Goal: Transaction & Acquisition: Purchase product/service

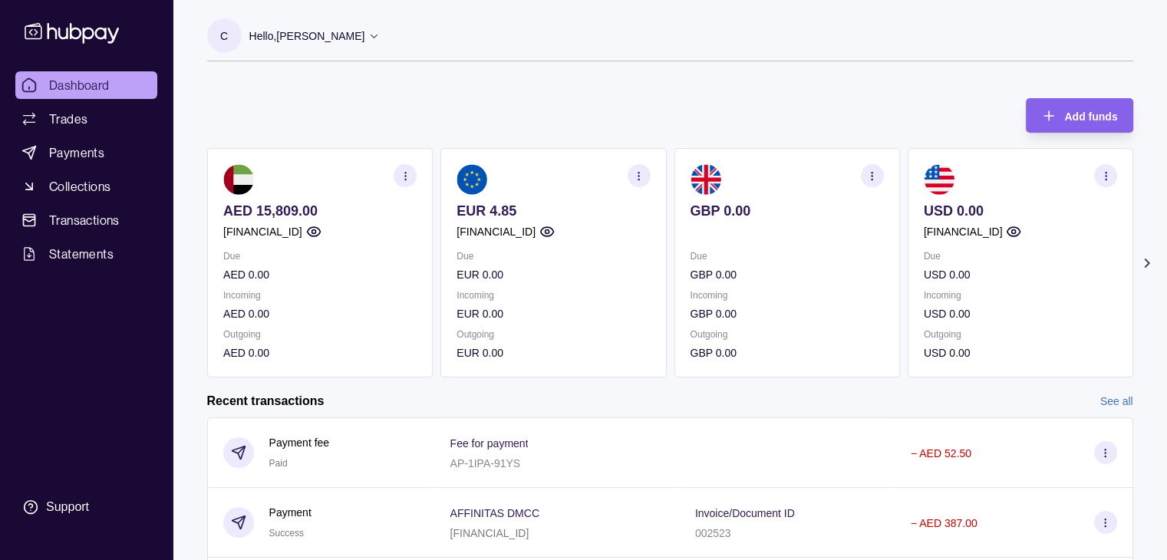
click at [1150, 267] on icon at bounding box center [1145, 262] width 15 height 15
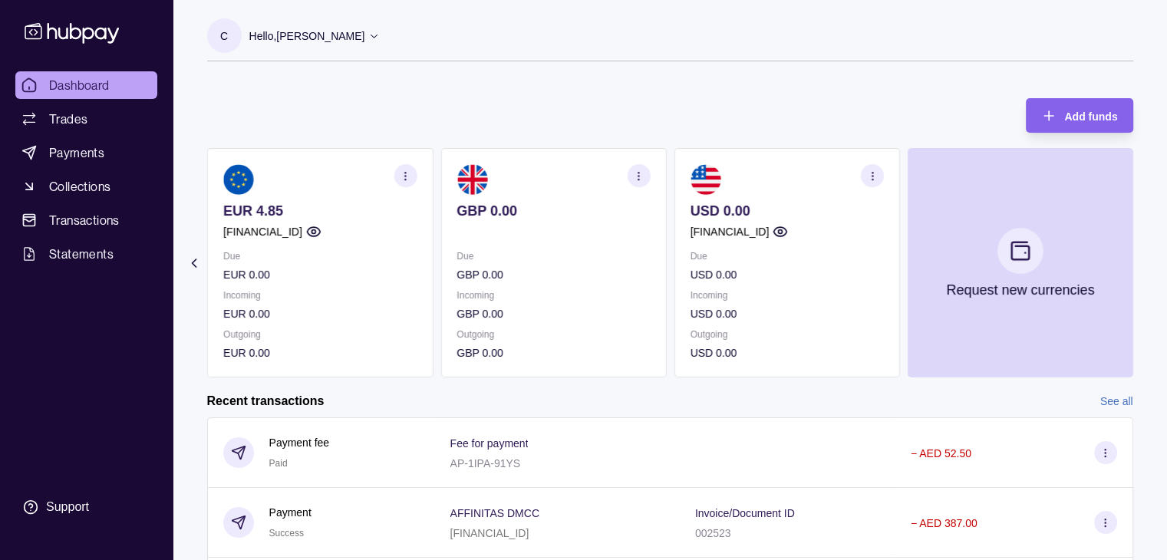
click at [186, 267] on icon at bounding box center [193, 262] width 15 height 15
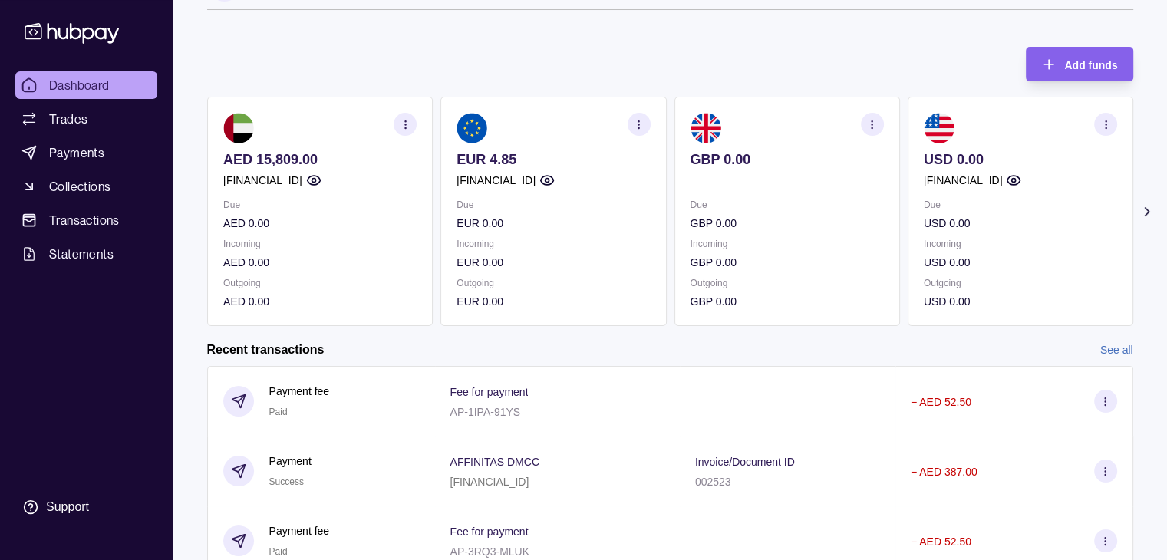
scroll to position [49, 0]
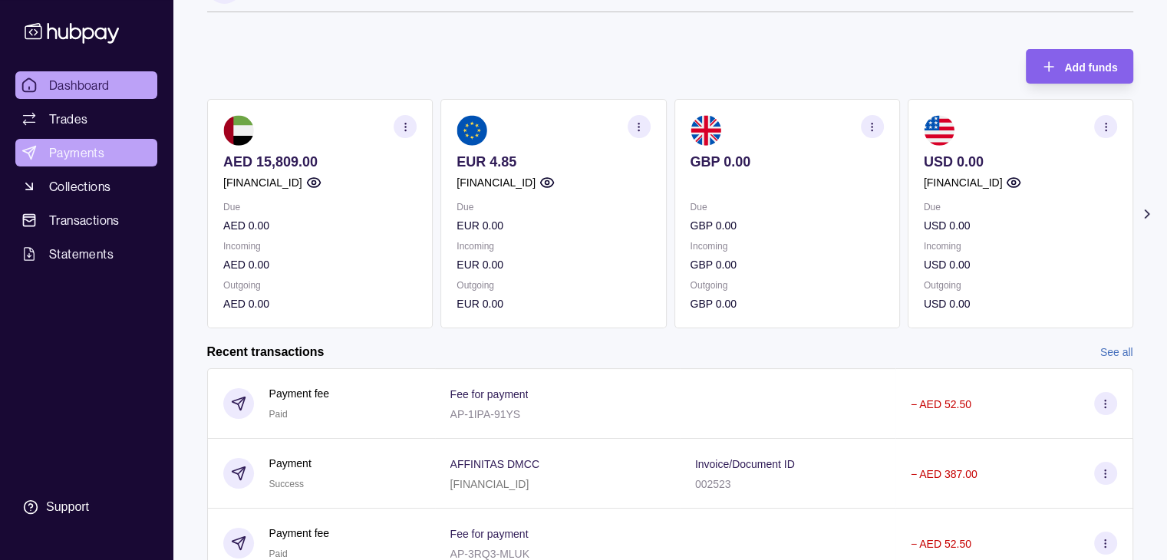
click at [81, 146] on span "Payments" at bounding box center [76, 152] width 55 height 18
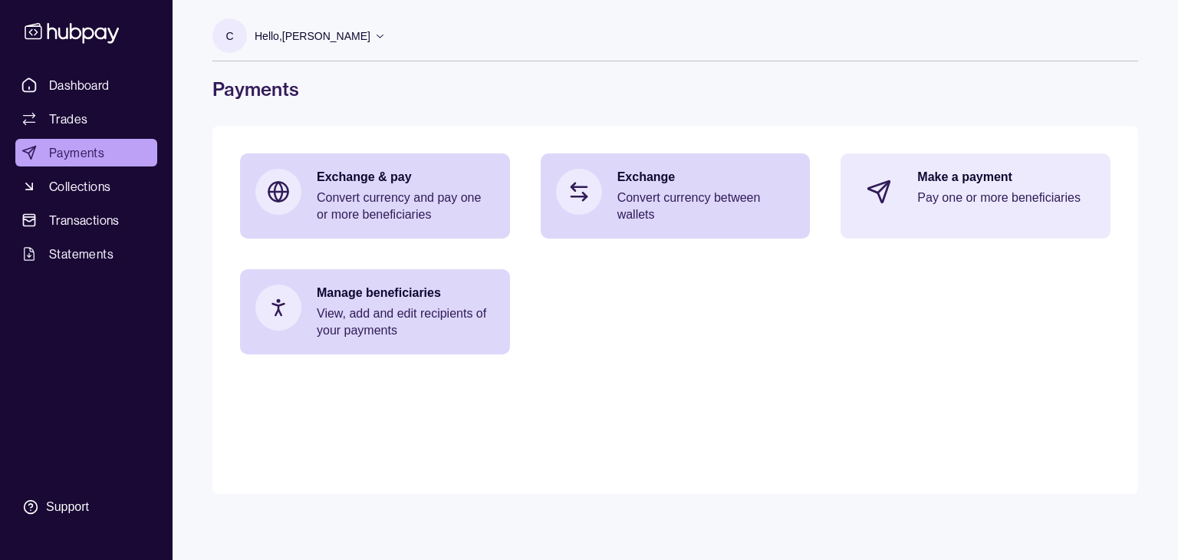
click at [904, 200] on div "Make a payment Pay one or more beneficiaries" at bounding box center [976, 191] width 270 height 77
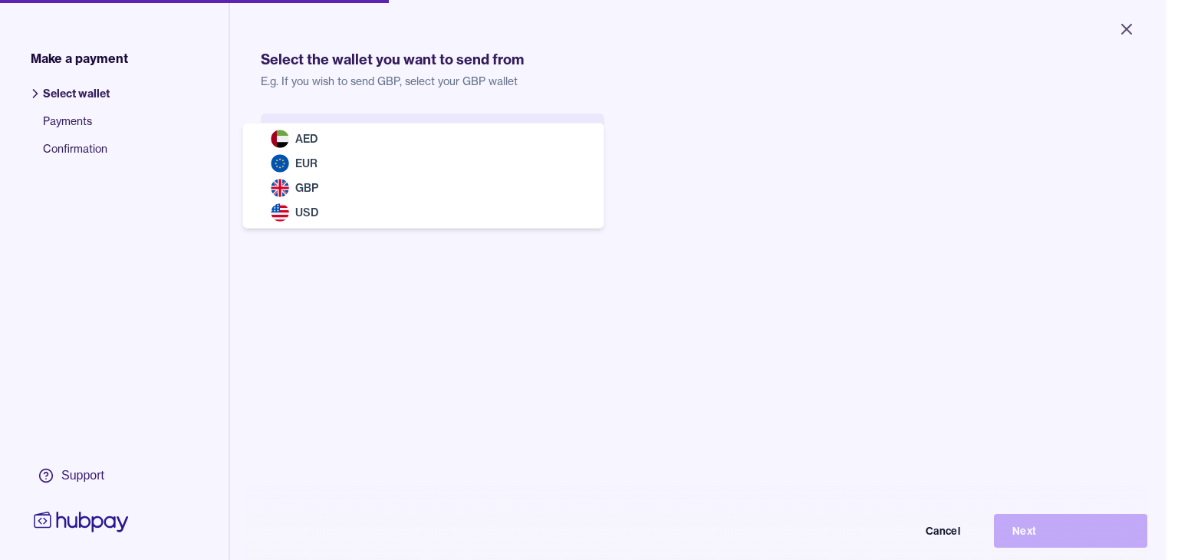
click at [574, 151] on body "Close Make a payment Select wallet Payments Confirmation Support Select the wal…" at bounding box center [583, 280] width 1167 height 560
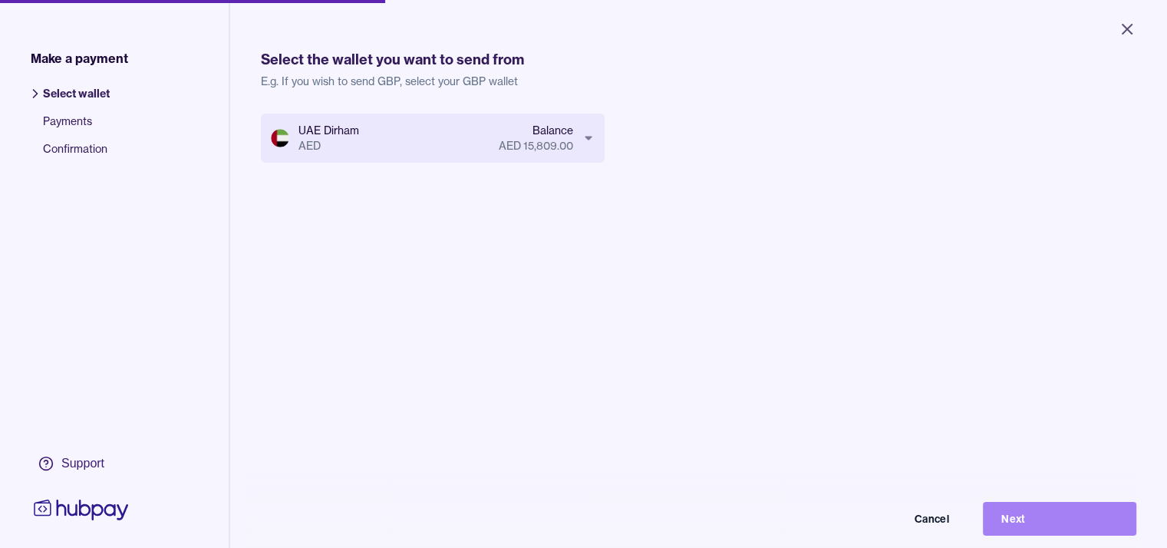
click at [1058, 525] on button "Next" at bounding box center [1059, 519] width 153 height 34
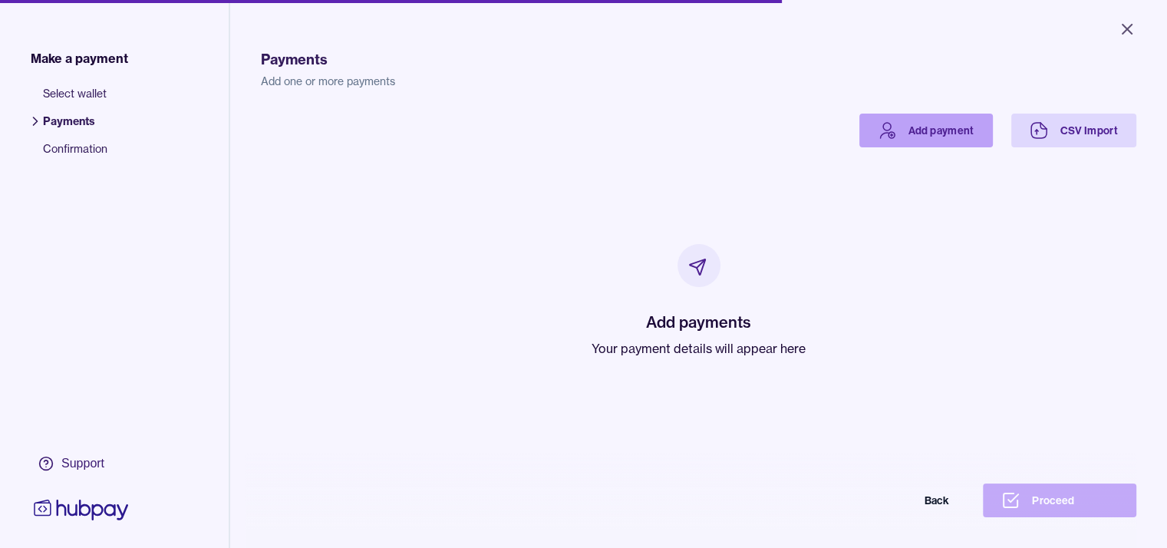
click at [985, 114] on link "Add payment" at bounding box center [925, 131] width 133 height 34
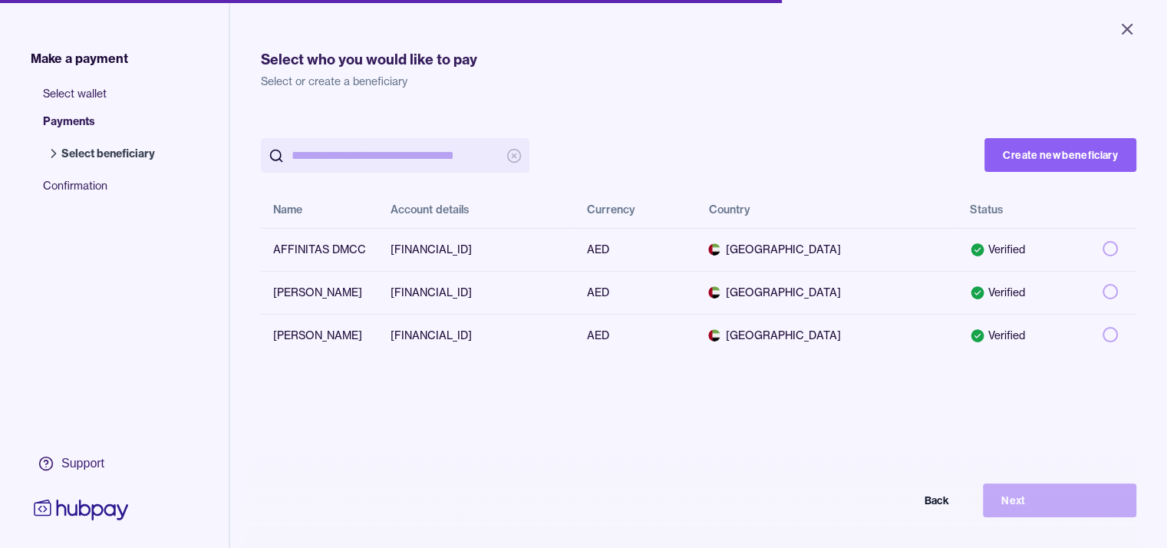
scroll to position [0, 12]
click at [1117, 332] on button "button" at bounding box center [1109, 334] width 15 height 15
click at [1108, 403] on div "Create new beneficiary Name Account details Currency Country Status AFFINITAS D…" at bounding box center [698, 388] width 875 height 548
click at [1071, 511] on button "Next" at bounding box center [1059, 500] width 153 height 34
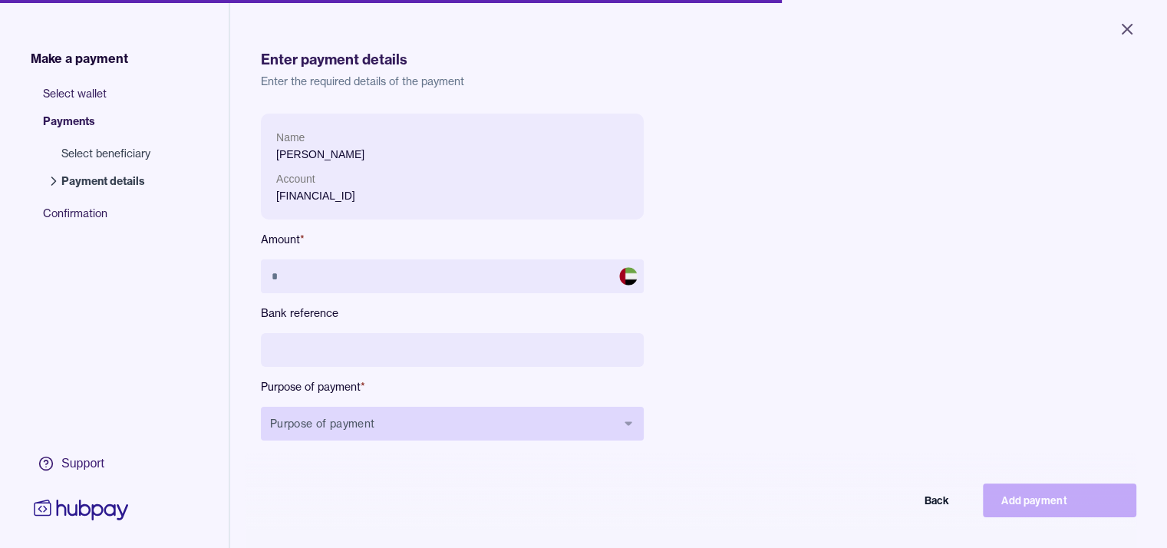
click at [623, 421] on icon "button" at bounding box center [628, 423] width 12 height 12
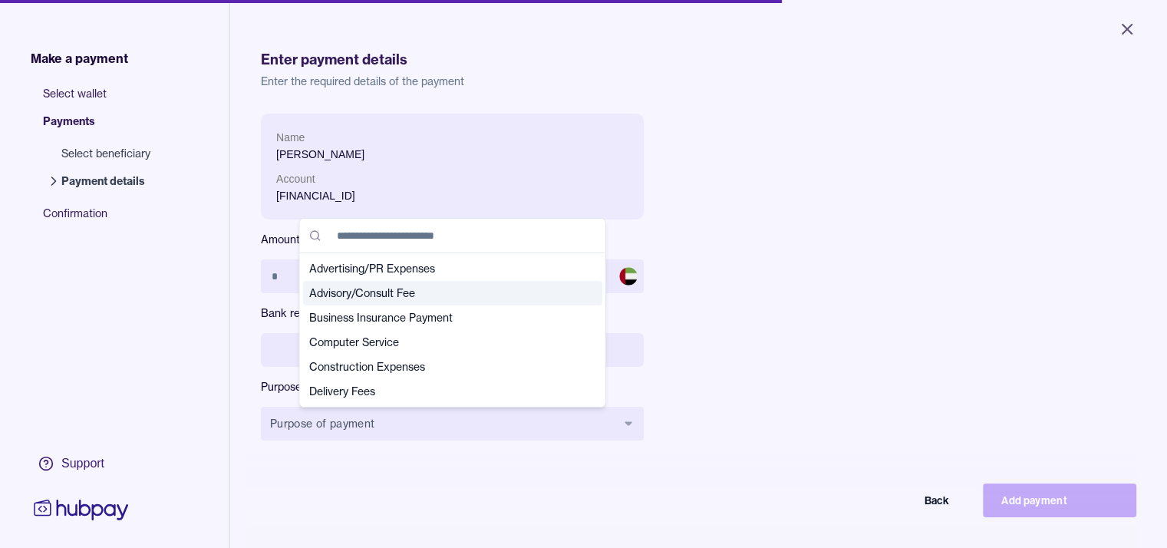
click at [701, 351] on div "Name [PERSON_NAME] Account [FINANCIAL_ID] Amount * Bank reference Purpose of pa…" at bounding box center [604, 289] width 687 height 351
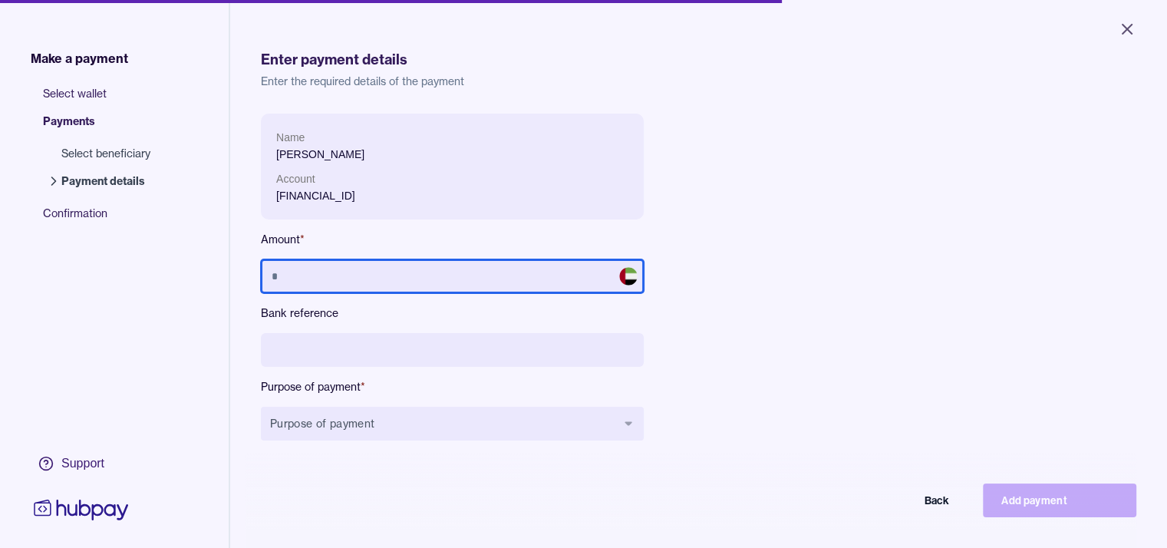
click at [547, 269] on input "text" at bounding box center [452, 276] width 383 height 34
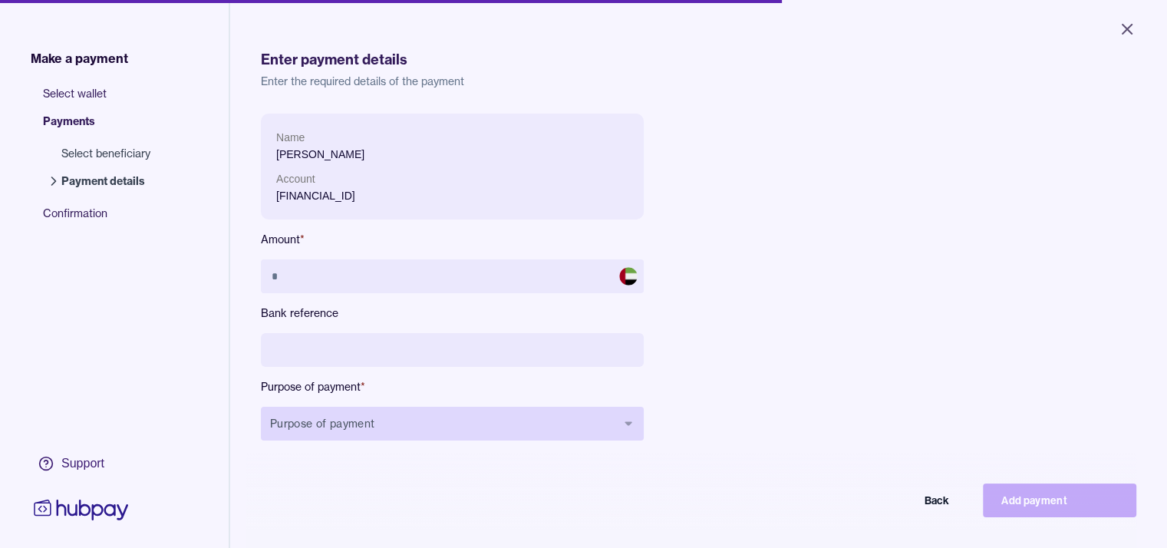
click at [626, 428] on icon "button" at bounding box center [628, 423] width 12 height 12
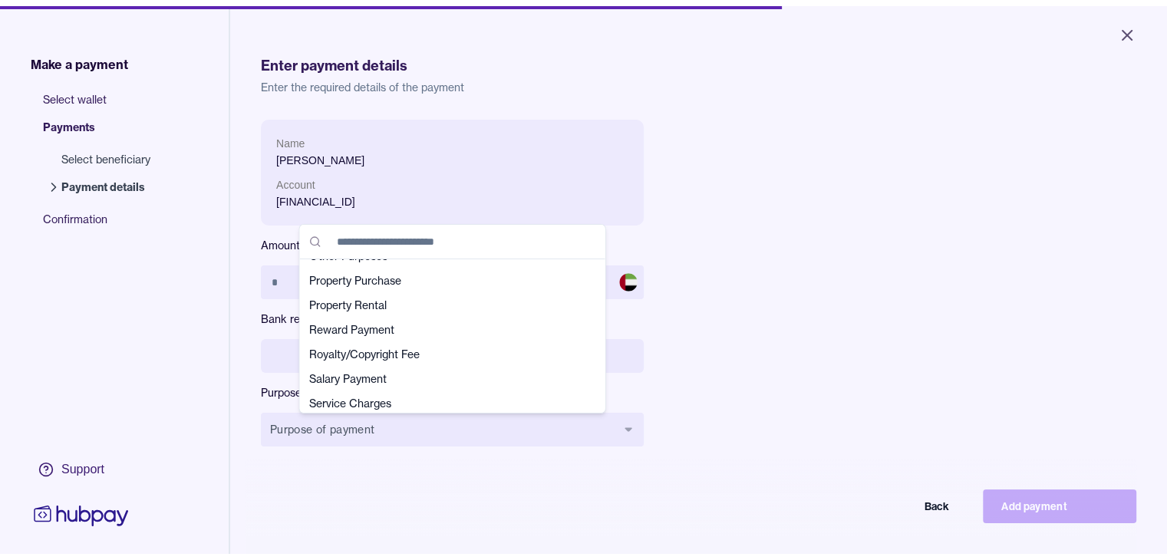
scroll to position [417, 0]
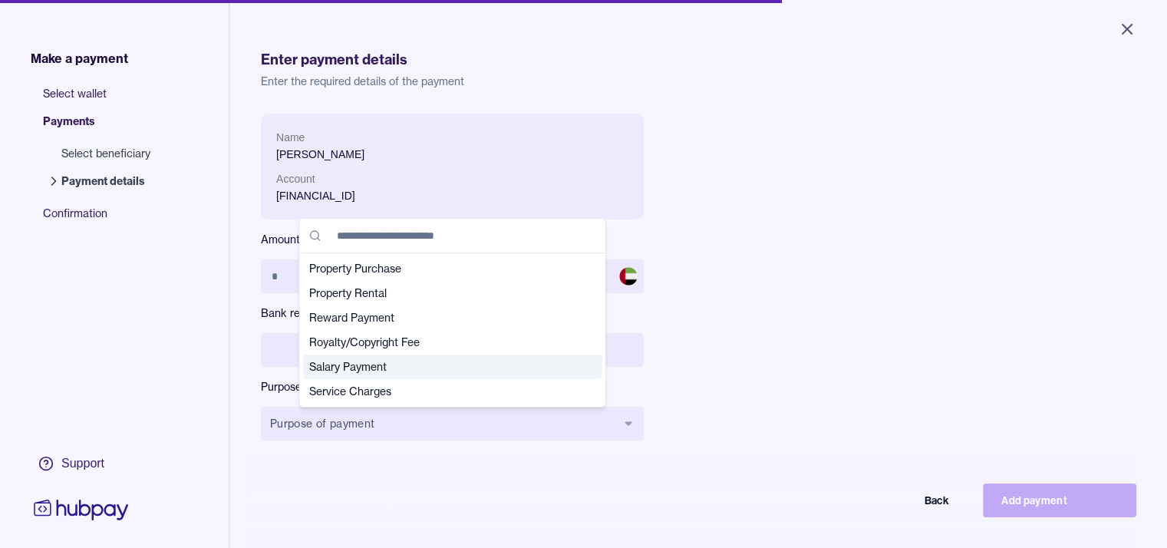
click at [387, 359] on span "Salary Payment" at bounding box center [443, 366] width 268 height 15
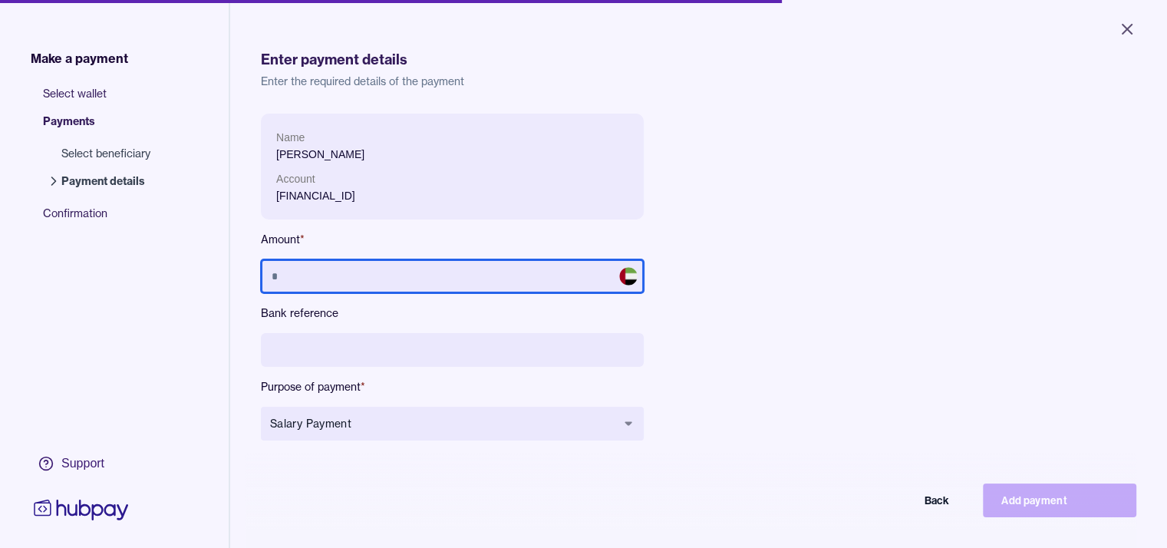
click at [321, 285] on input "text" at bounding box center [452, 276] width 383 height 34
type input "******"
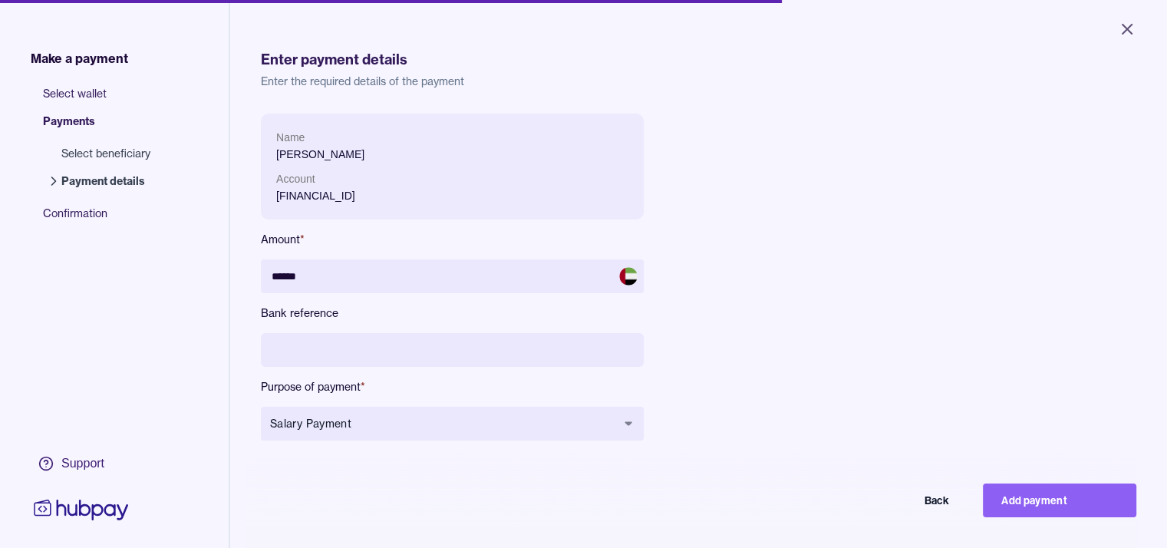
click at [691, 356] on div "Name [PERSON_NAME] Account [FINANCIAL_ID] Amount * ****** Bank reference Purpos…" at bounding box center [604, 289] width 687 height 351
drag, startPoint x: 410, startPoint y: 341, endPoint x: 378, endPoint y: 349, distance: 32.4
click at [378, 349] on input at bounding box center [452, 350] width 383 height 34
type input "******"
click at [1045, 501] on button "Add payment" at bounding box center [1059, 500] width 153 height 34
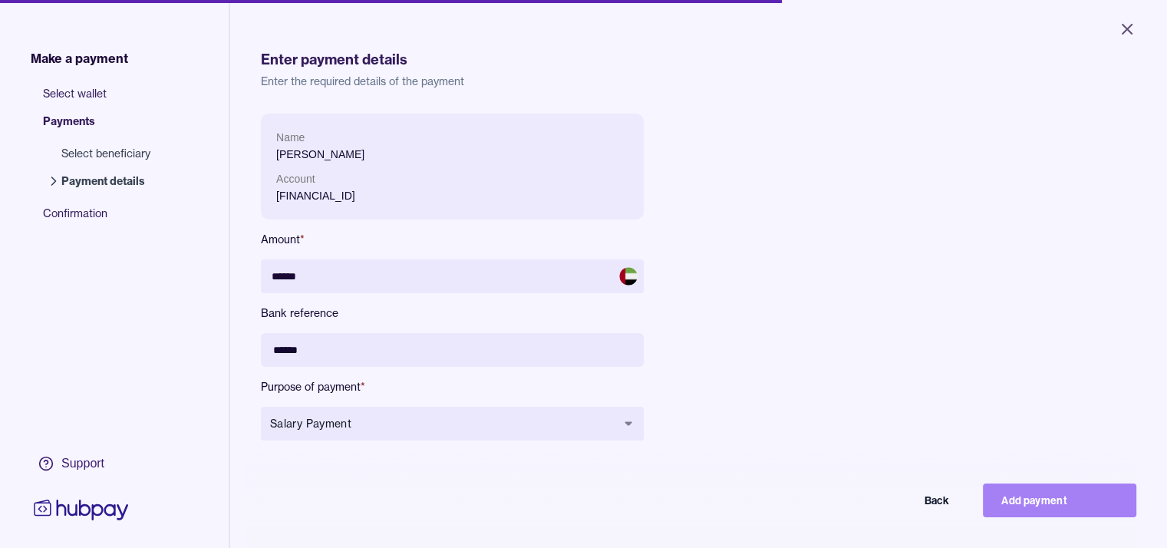
type input "*****"
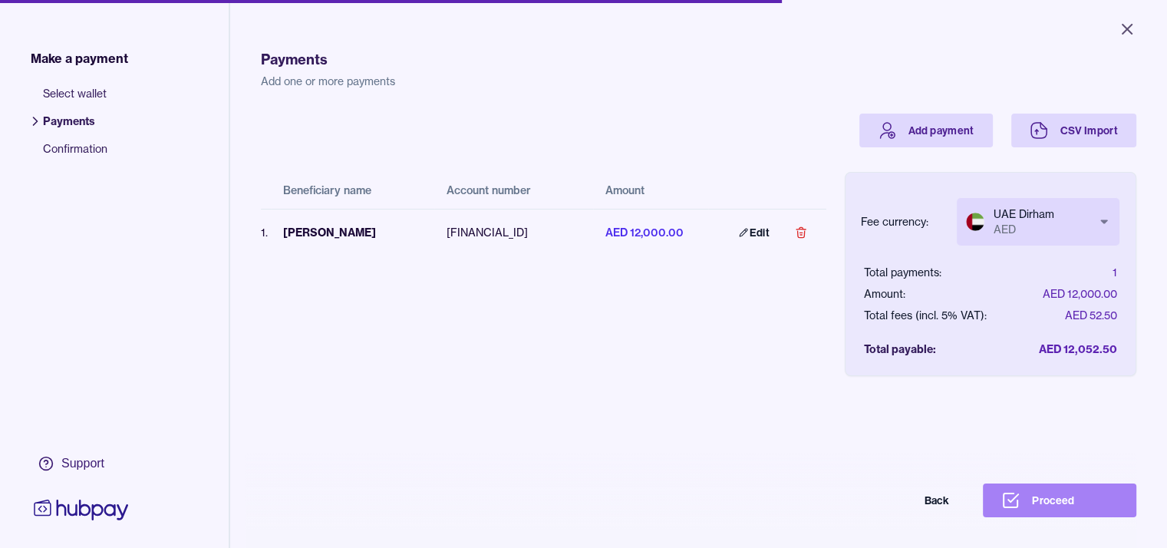
click at [1058, 513] on button "Proceed" at bounding box center [1059, 500] width 153 height 34
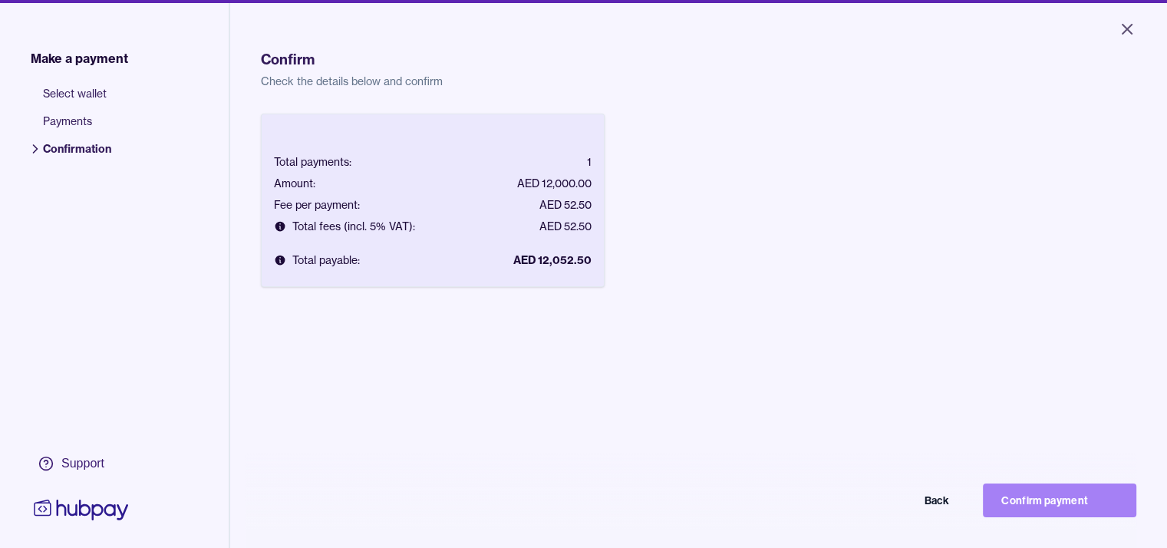
click at [1071, 506] on button "Confirm payment" at bounding box center [1059, 500] width 153 height 34
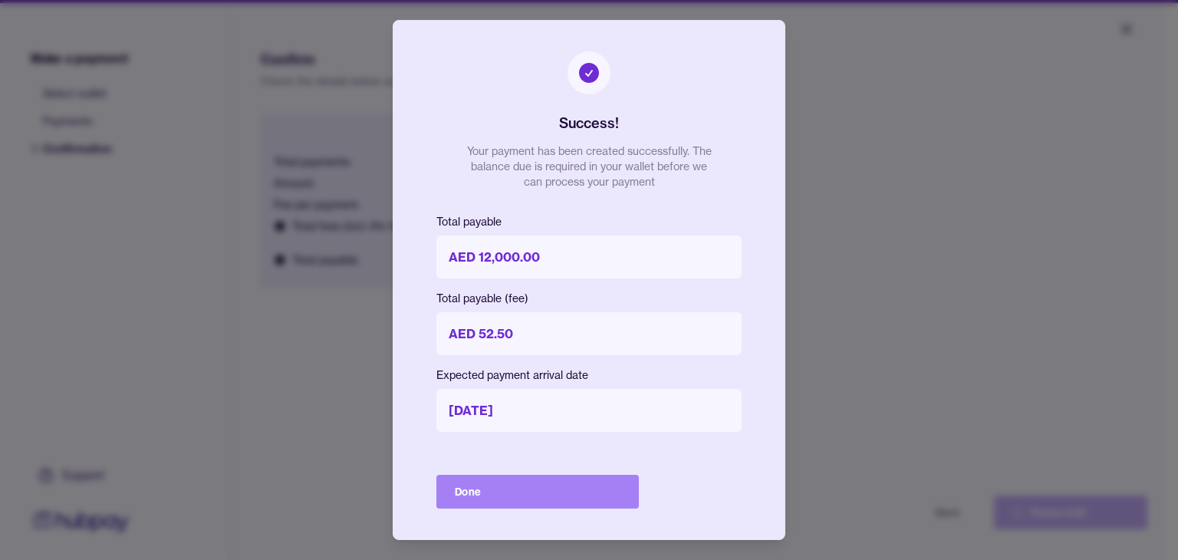
click at [595, 498] on button "Done" at bounding box center [537, 492] width 202 height 34
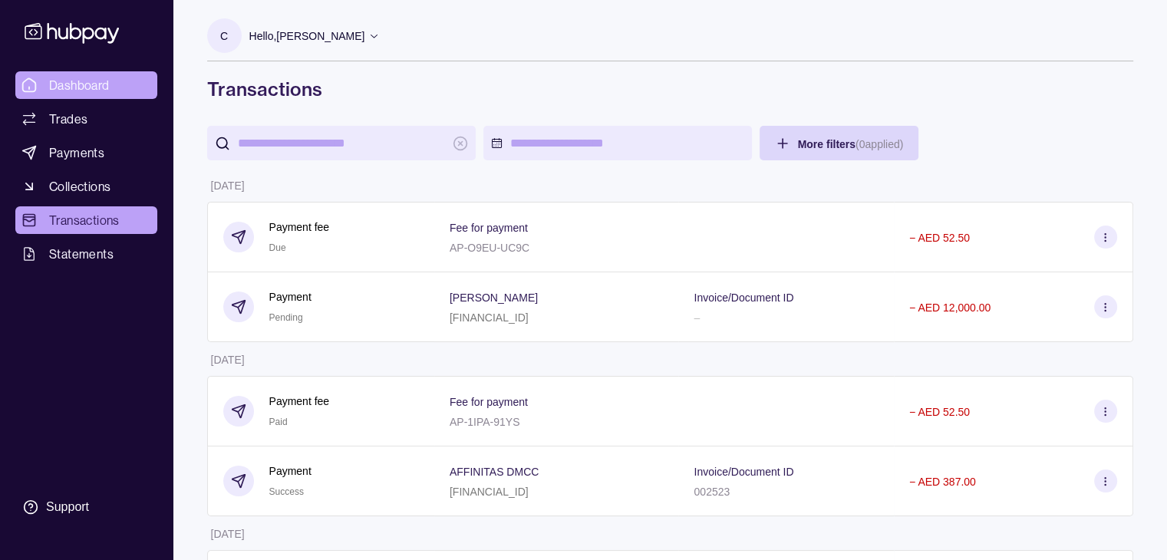
click at [75, 90] on span "Dashboard" at bounding box center [79, 85] width 61 height 18
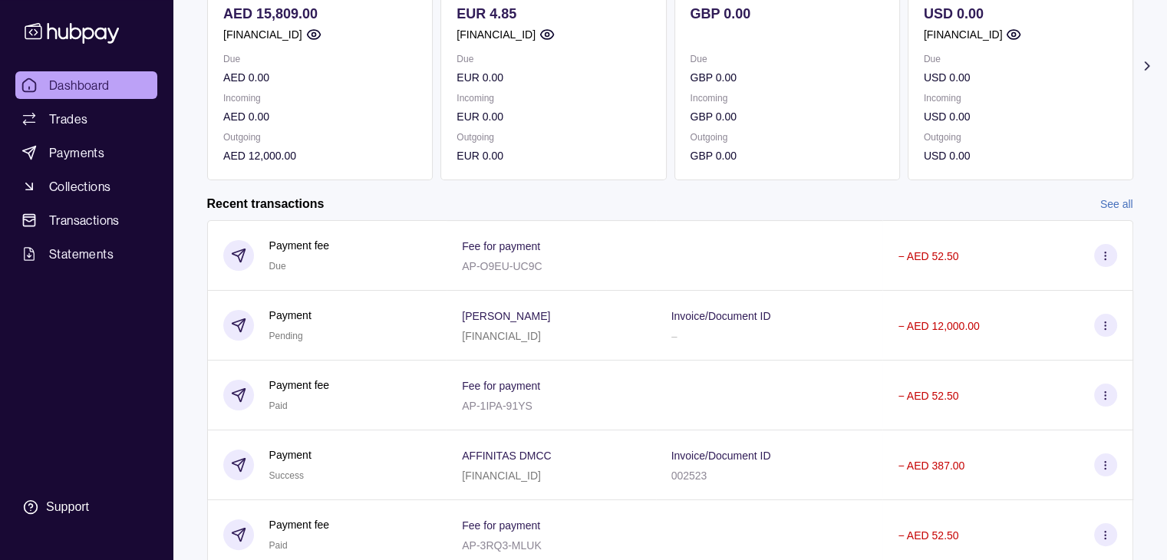
scroll to position [228, 0]
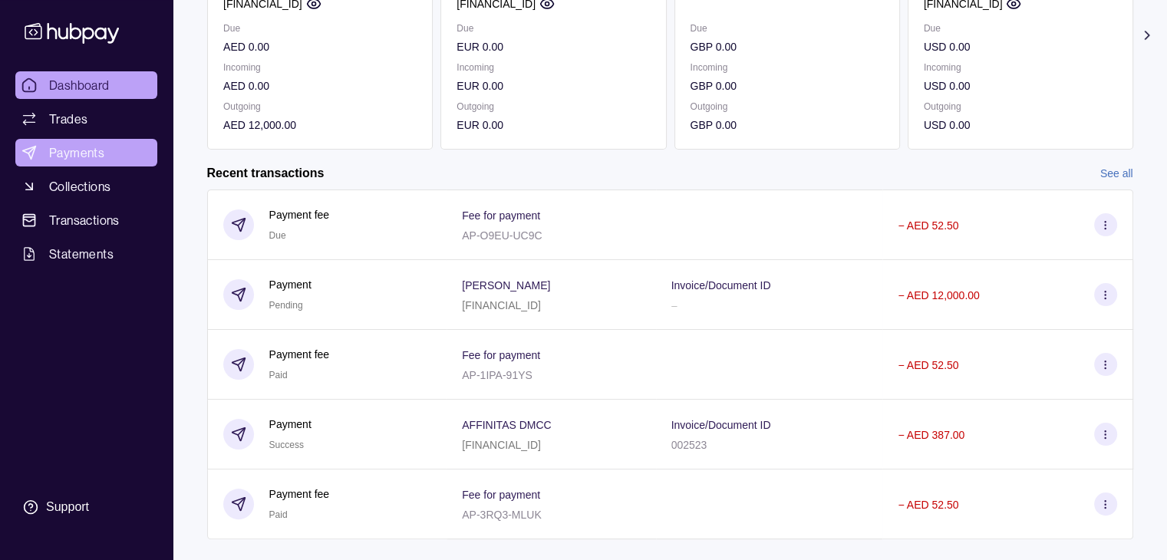
click at [65, 140] on link "Payments" at bounding box center [86, 153] width 142 height 28
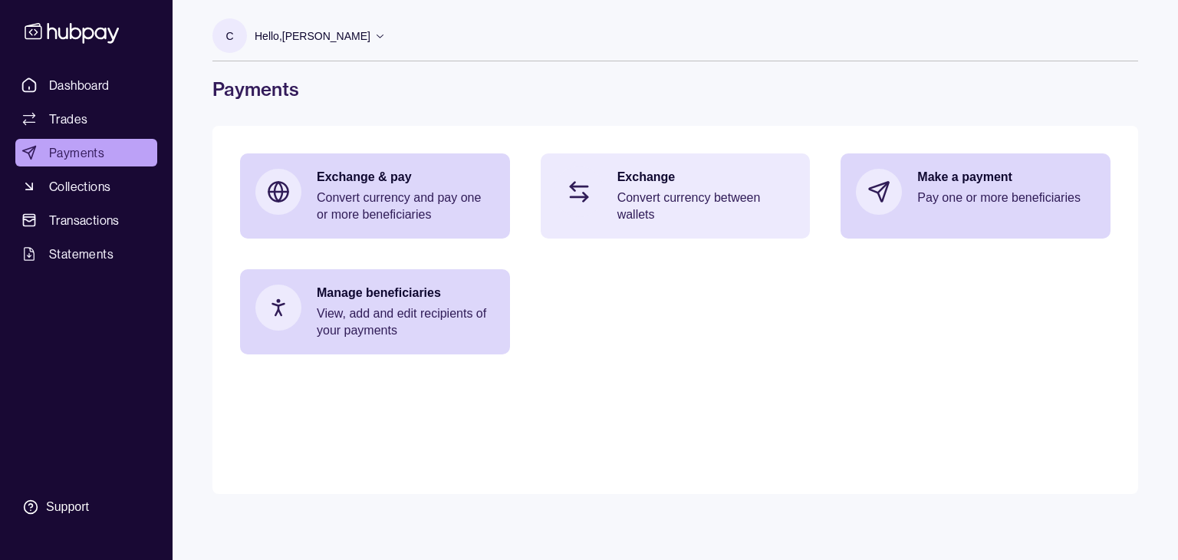
click at [667, 212] on p "Convert currency between wallets" at bounding box center [706, 206] width 178 height 34
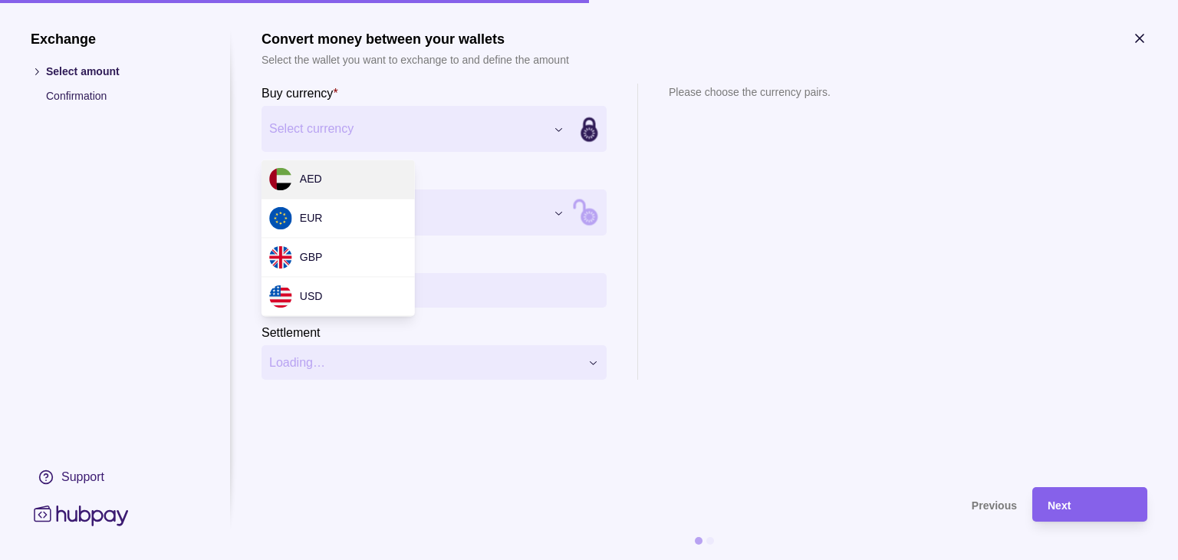
click at [556, 559] on div "Exchange Select amount Confirmation Support Convert money between your wallets …" at bounding box center [589, 560] width 1178 height 0
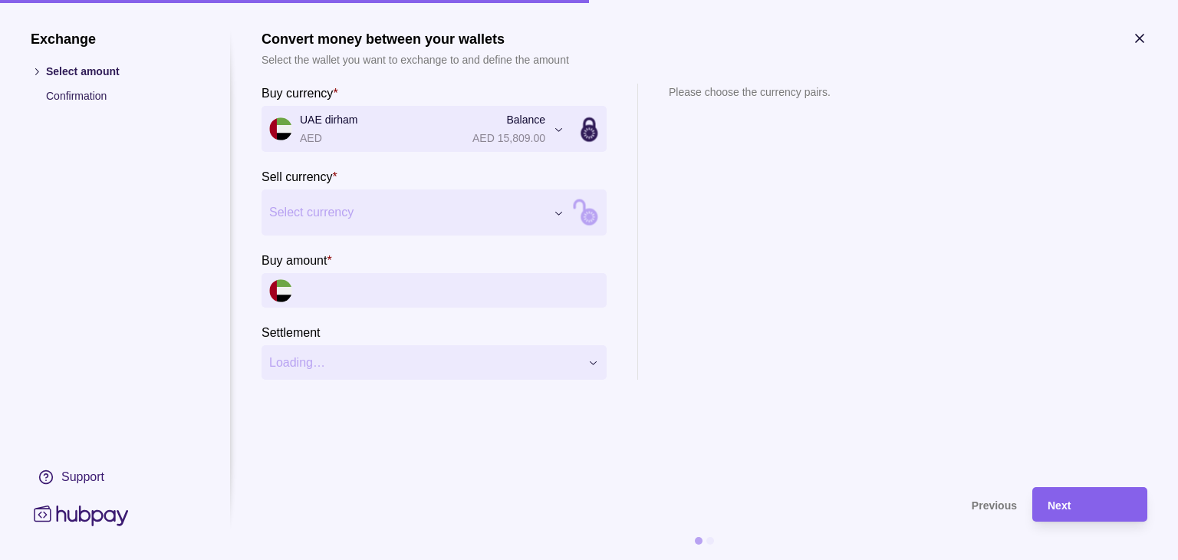
click at [561, 559] on div "Exchange Select amount Confirmation Support Convert money between your wallets …" at bounding box center [589, 560] width 1178 height 0
click at [351, 298] on input "Buy amount *" at bounding box center [449, 290] width 299 height 35
type input "*"
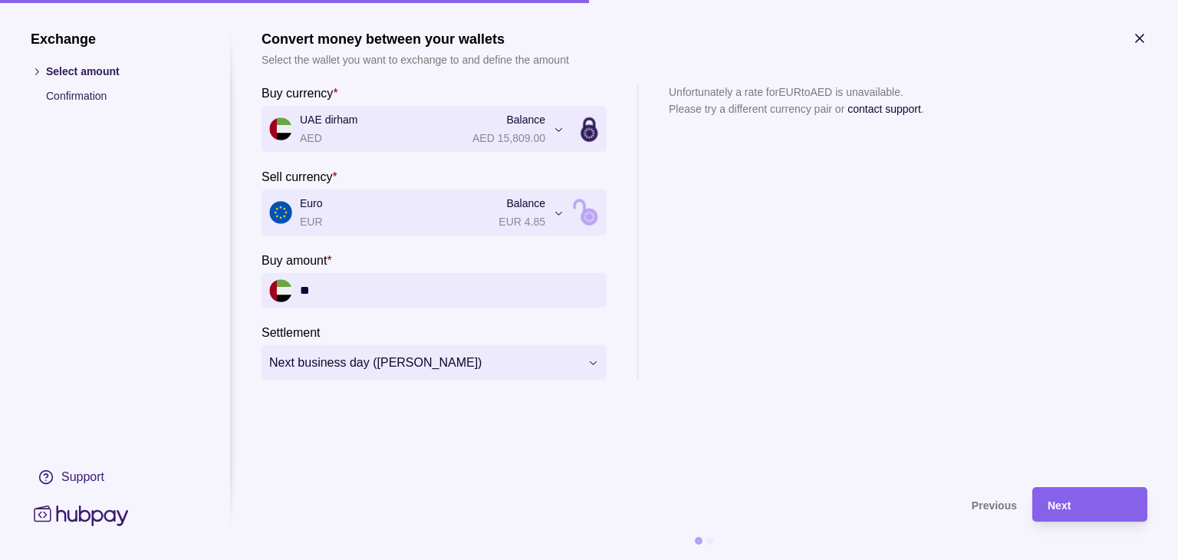
type input "*"
click at [66, 502] on icon at bounding box center [81, 515] width 101 height 28
click at [1144, 36] on icon "button" at bounding box center [1139, 38] width 15 height 15
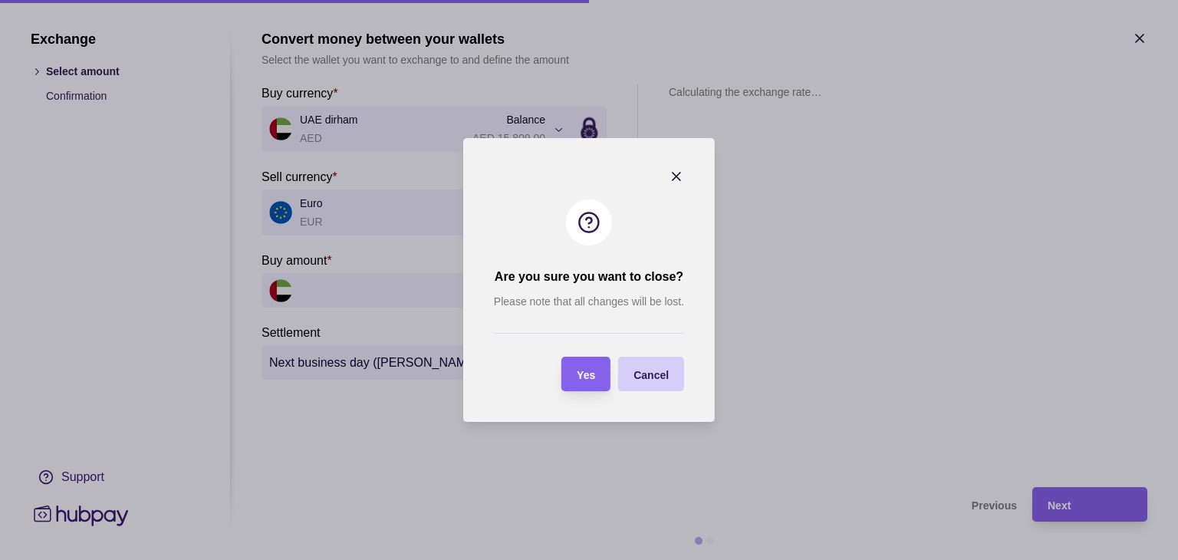
click at [629, 367] on div "Cancel" at bounding box center [640, 374] width 58 height 35
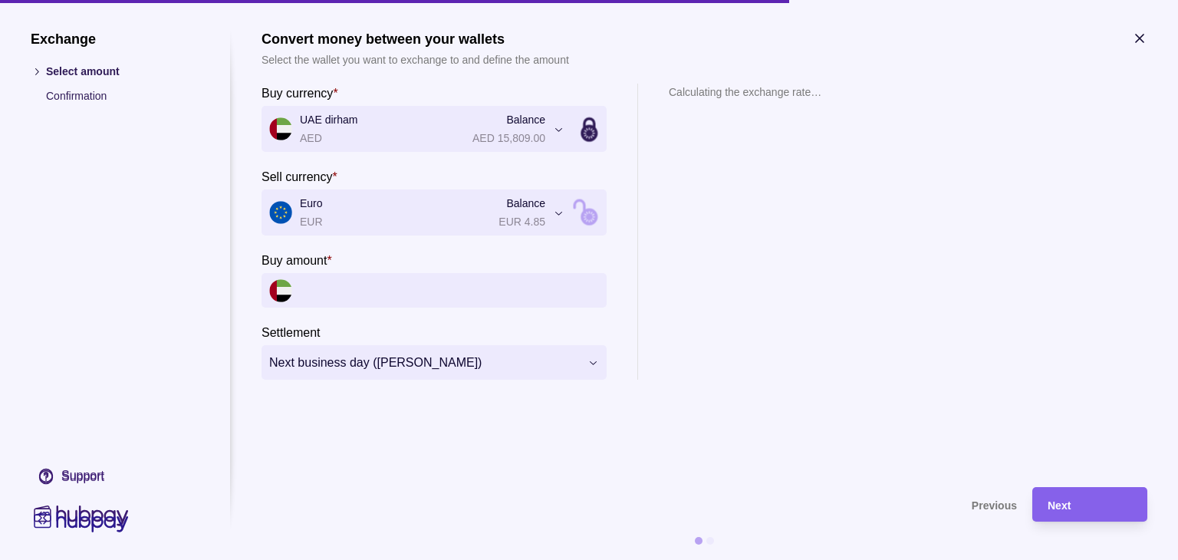
click at [1138, 41] on icon "button" at bounding box center [1139, 38] width 15 height 15
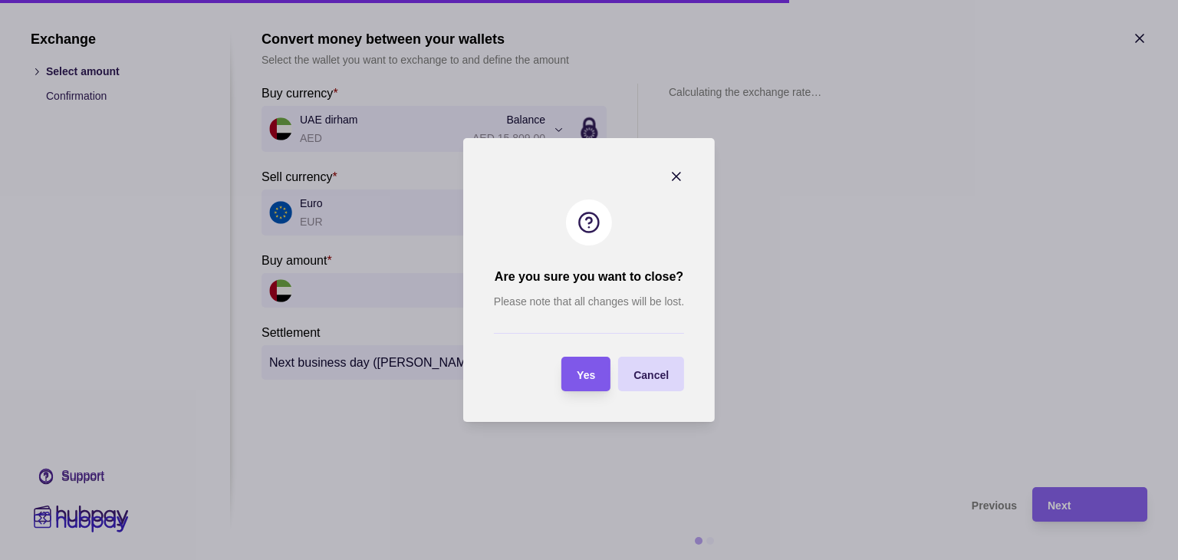
click at [595, 383] on div "Yes" at bounding box center [574, 374] width 41 height 35
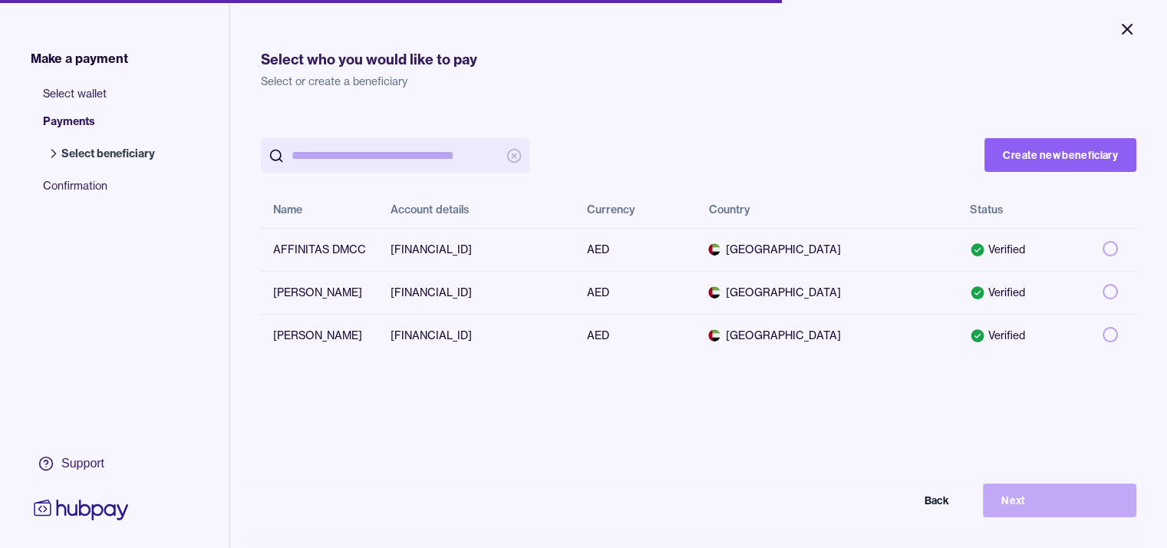
click at [1125, 34] on icon "Close" at bounding box center [1126, 29] width 18 height 18
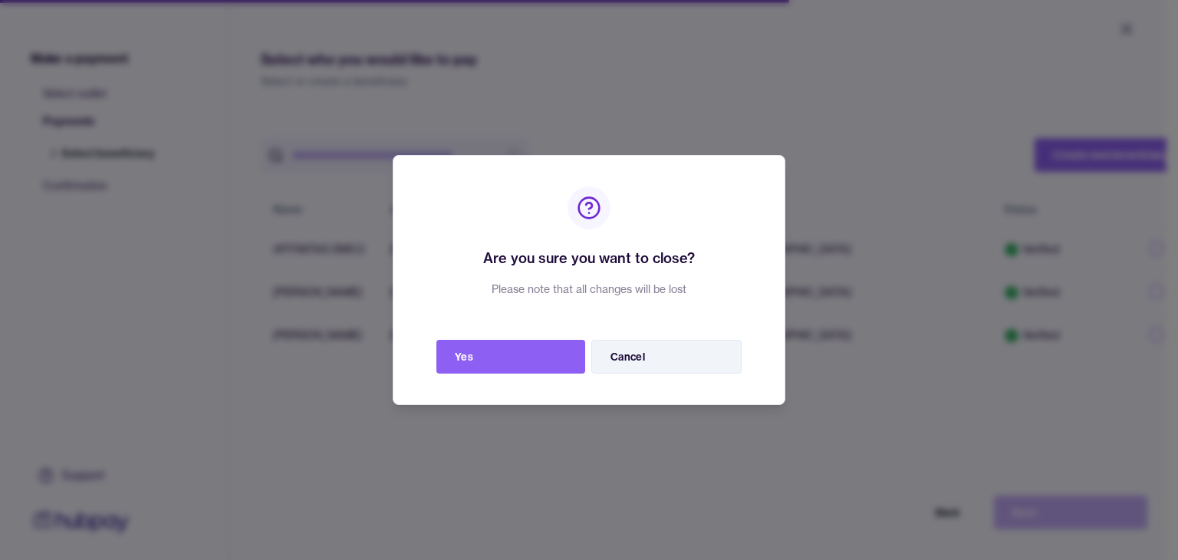
click at [641, 358] on button "Cancel" at bounding box center [666, 357] width 150 height 34
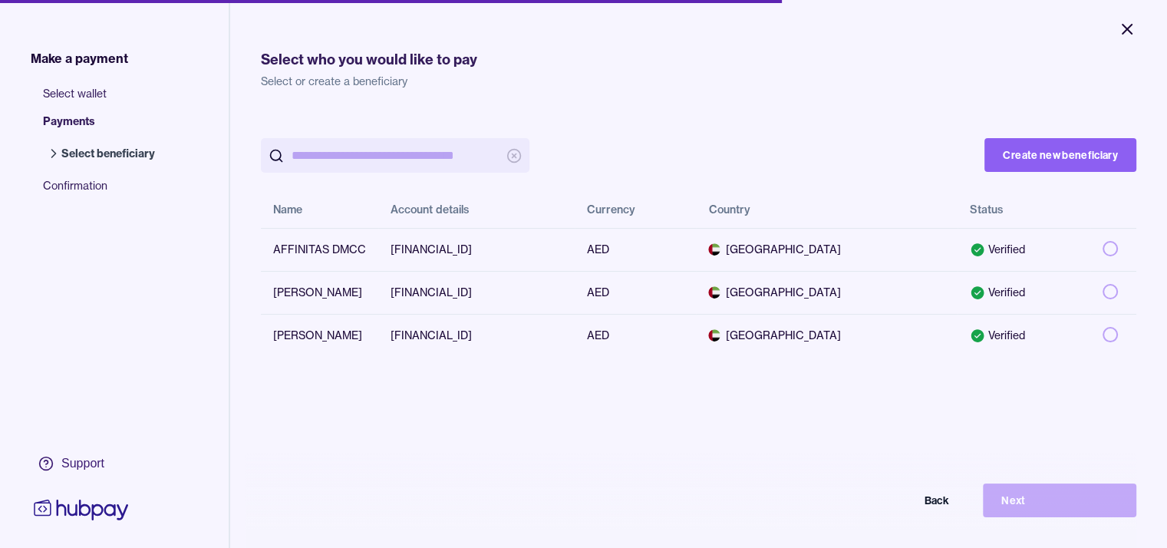
click at [1131, 35] on icon "Close" at bounding box center [1126, 29] width 18 height 18
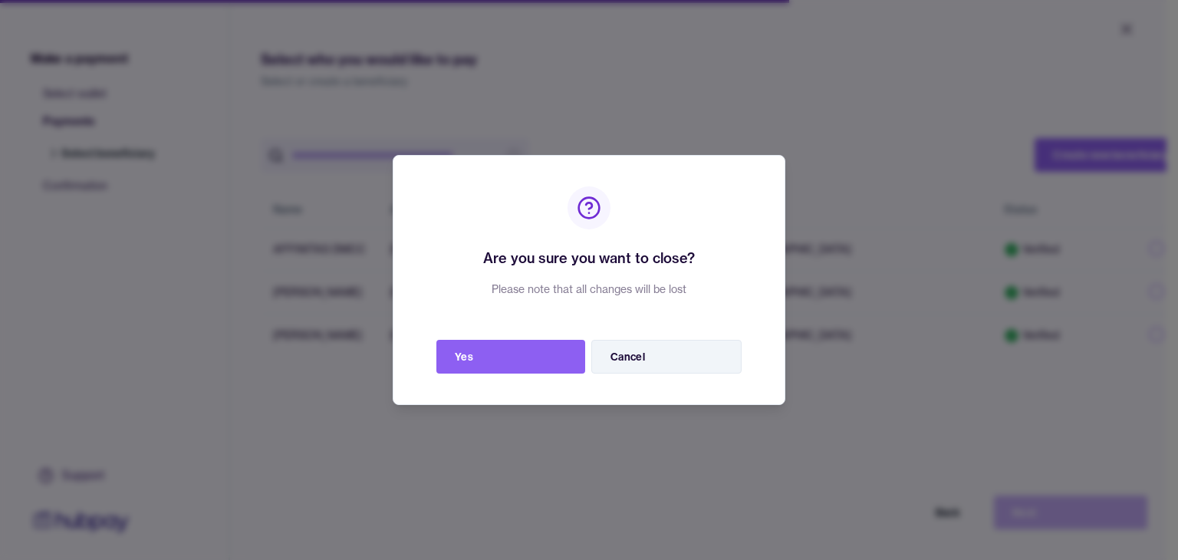
click at [709, 348] on button "Cancel" at bounding box center [666, 357] width 150 height 34
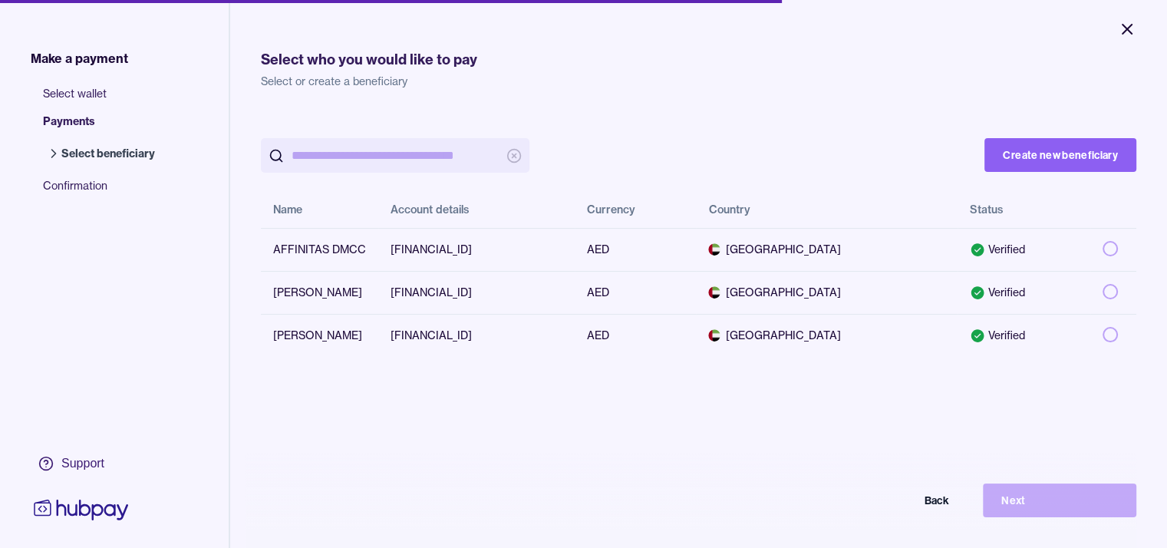
click at [1125, 25] on icon "Close" at bounding box center [1126, 29] width 18 height 18
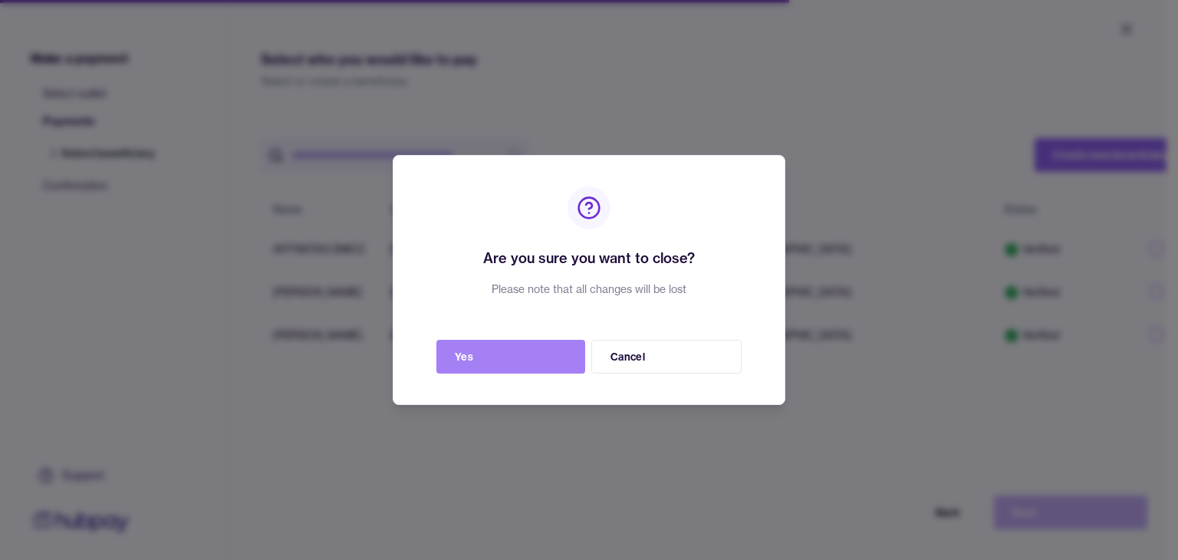
click at [555, 351] on button "Yes" at bounding box center [510, 357] width 149 height 34
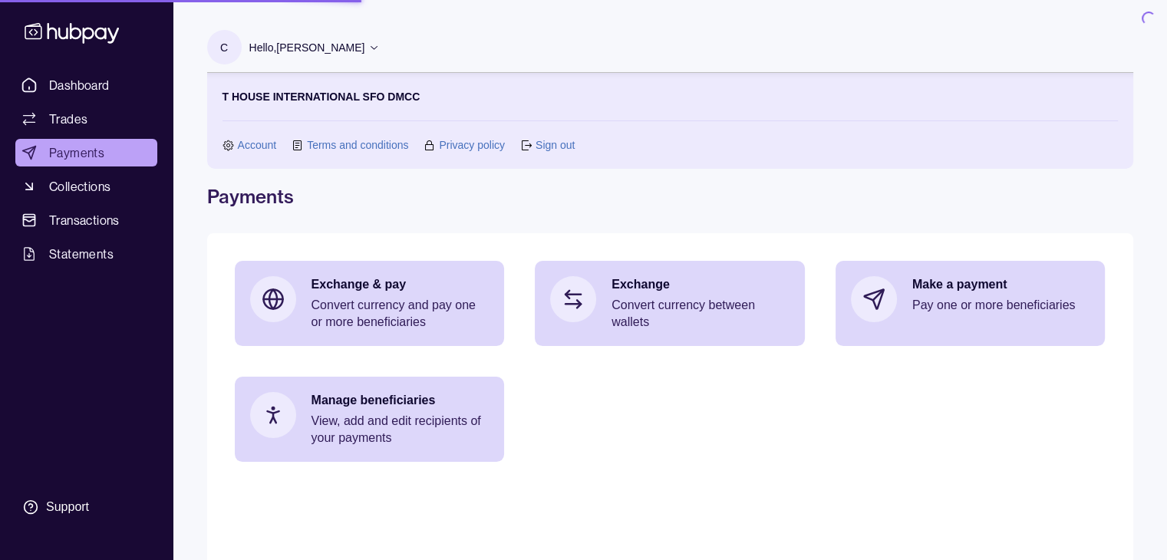
click at [555, 354] on section "Exchange & pay Convert currency and pay one or more beneficiaries Exchange Conv…" at bounding box center [670, 361] width 871 height 201
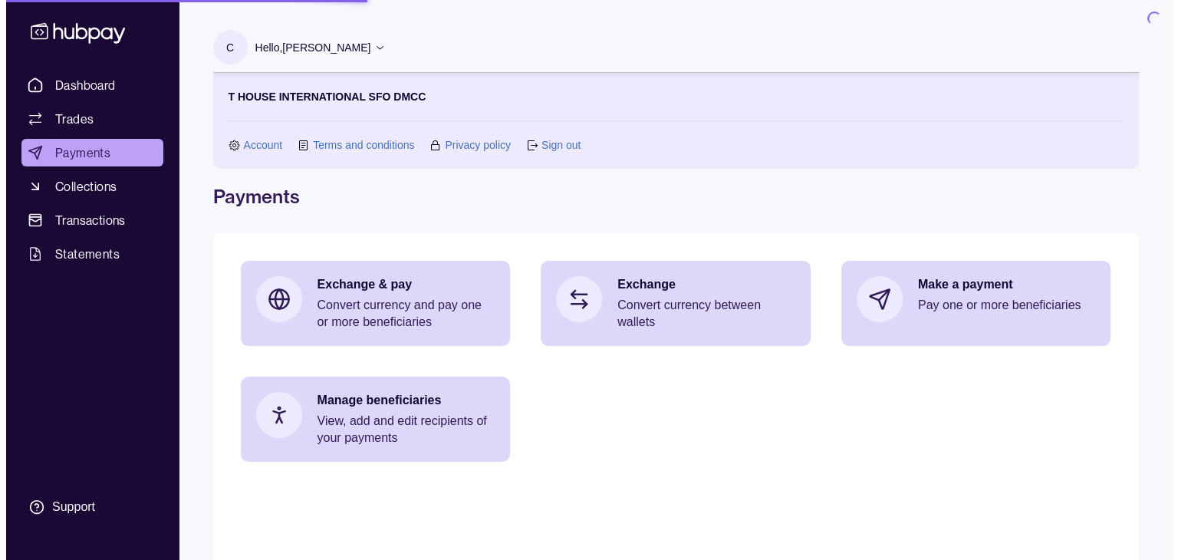
click at [95, 90] on span "Dashboard" at bounding box center [79, 85] width 61 height 18
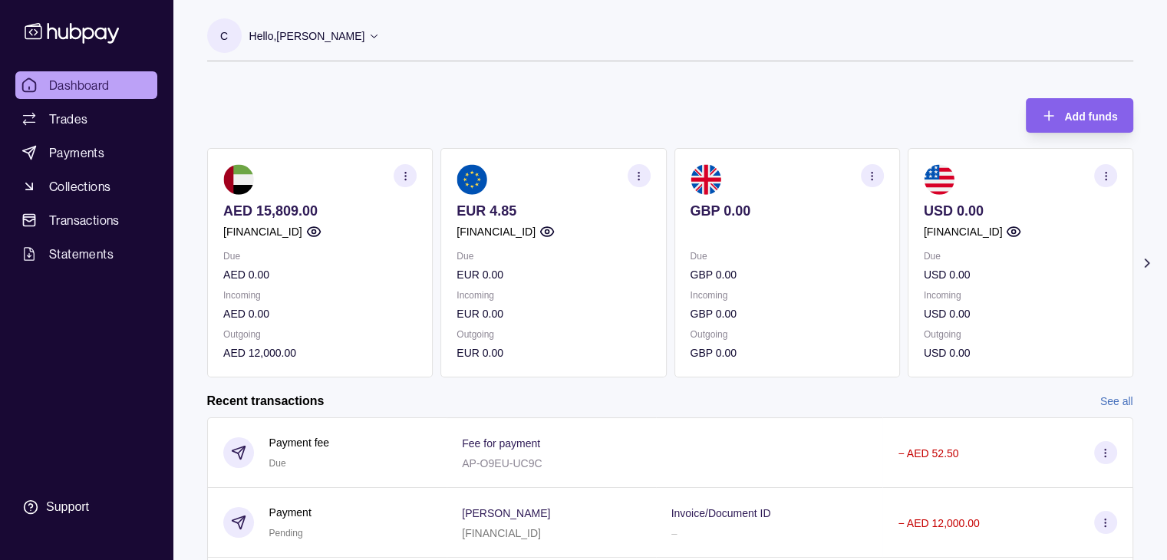
click at [1145, 262] on icon at bounding box center [1145, 262] width 15 height 15
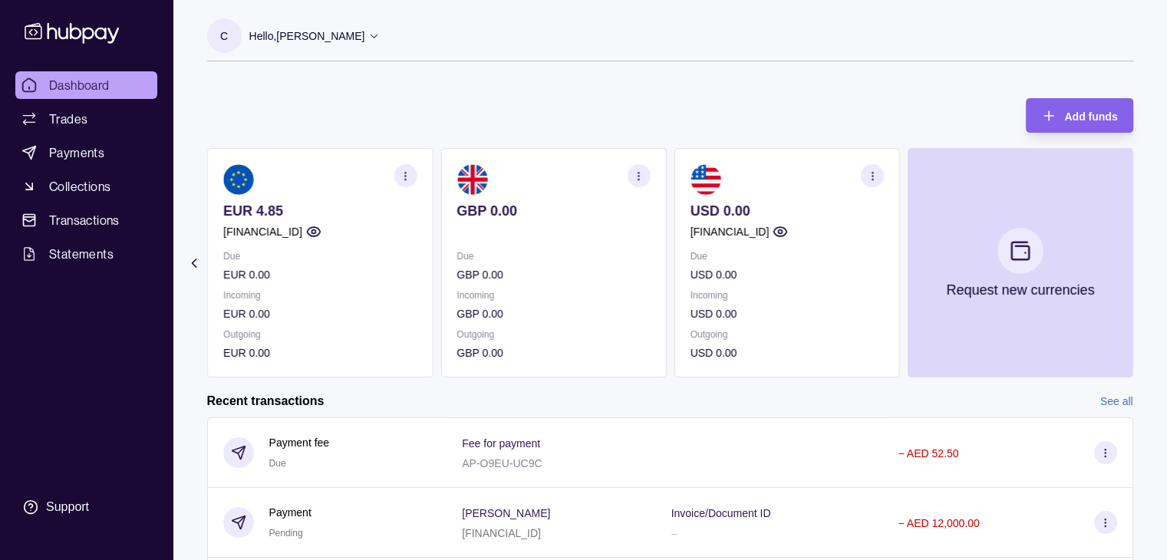
click at [196, 265] on icon at bounding box center [193, 262] width 15 height 15
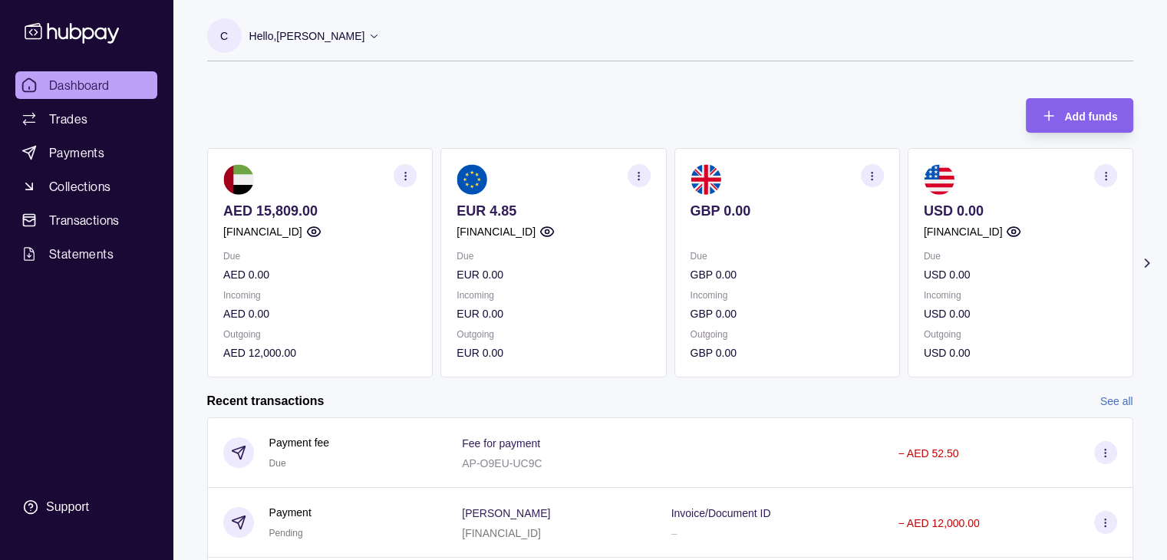
click at [1150, 265] on icon at bounding box center [1145, 262] width 15 height 15
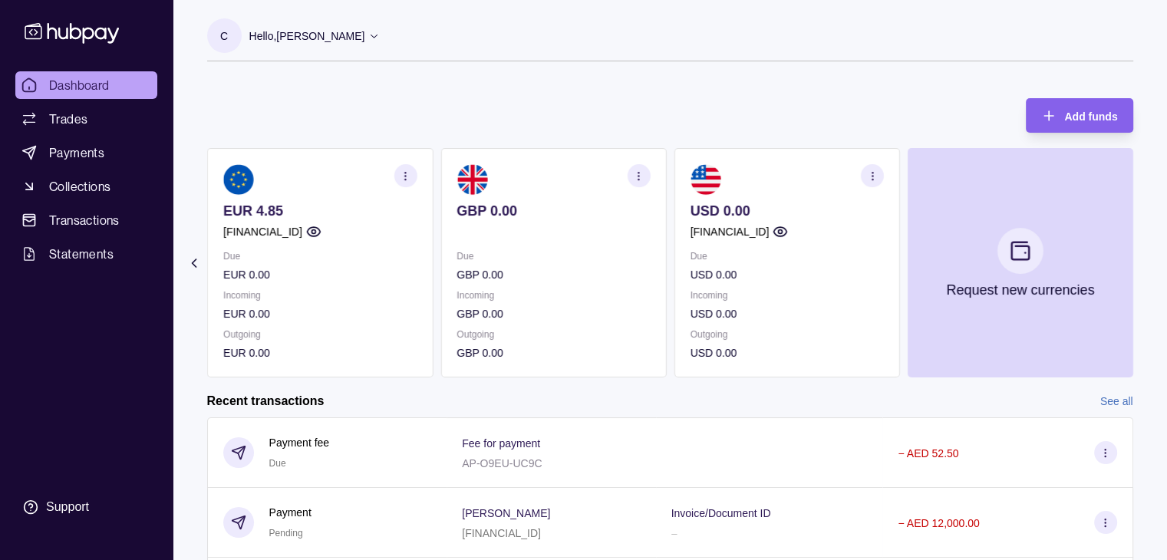
click at [647, 175] on section "button" at bounding box center [638, 175] width 23 height 23
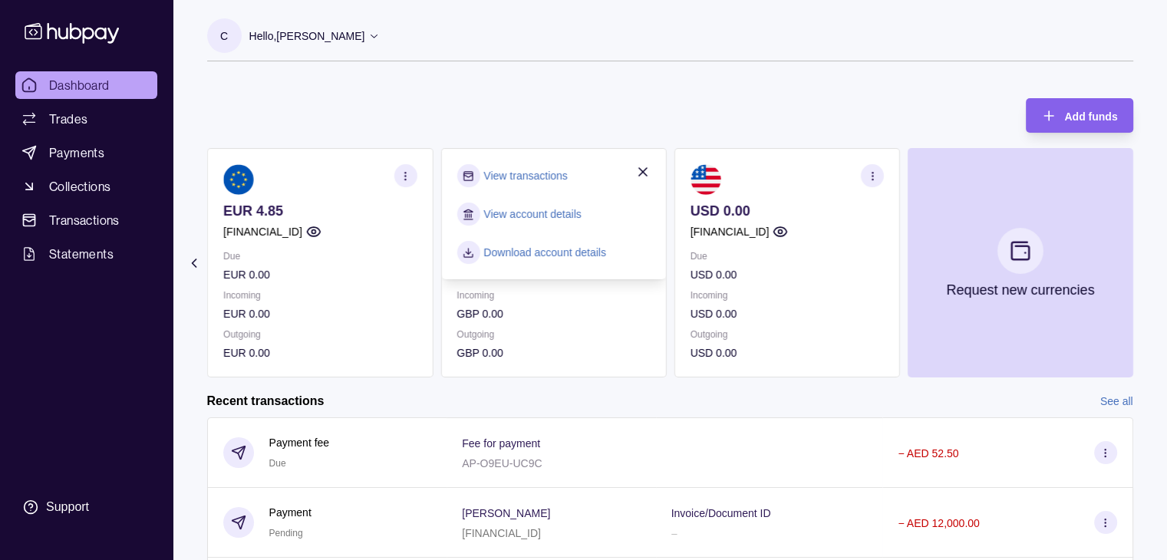
click at [647, 175] on icon "button" at bounding box center [641, 171] width 15 height 15
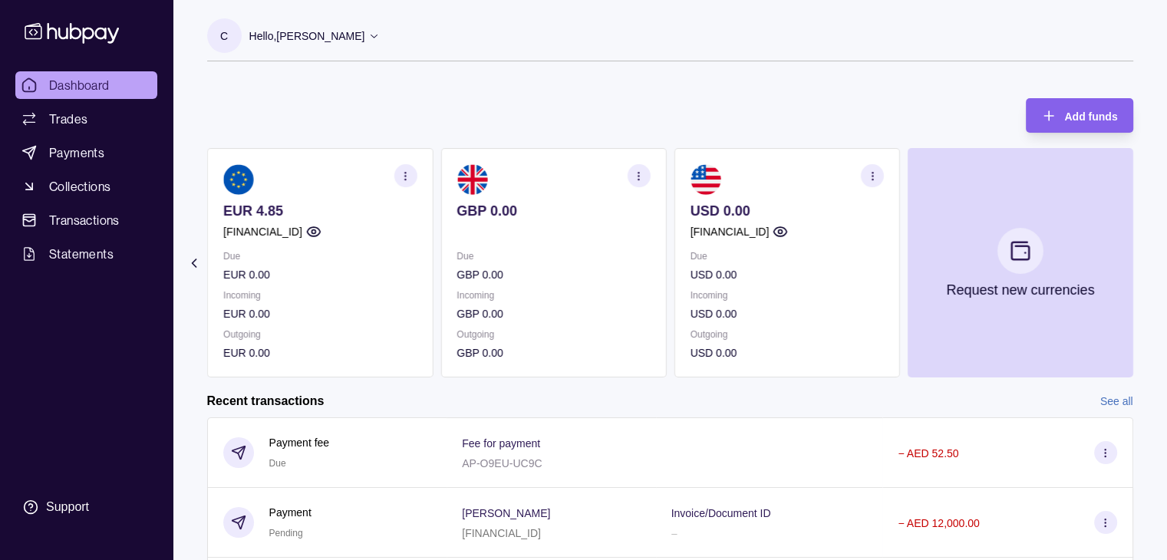
click at [380, 38] on icon at bounding box center [374, 36] width 12 height 12
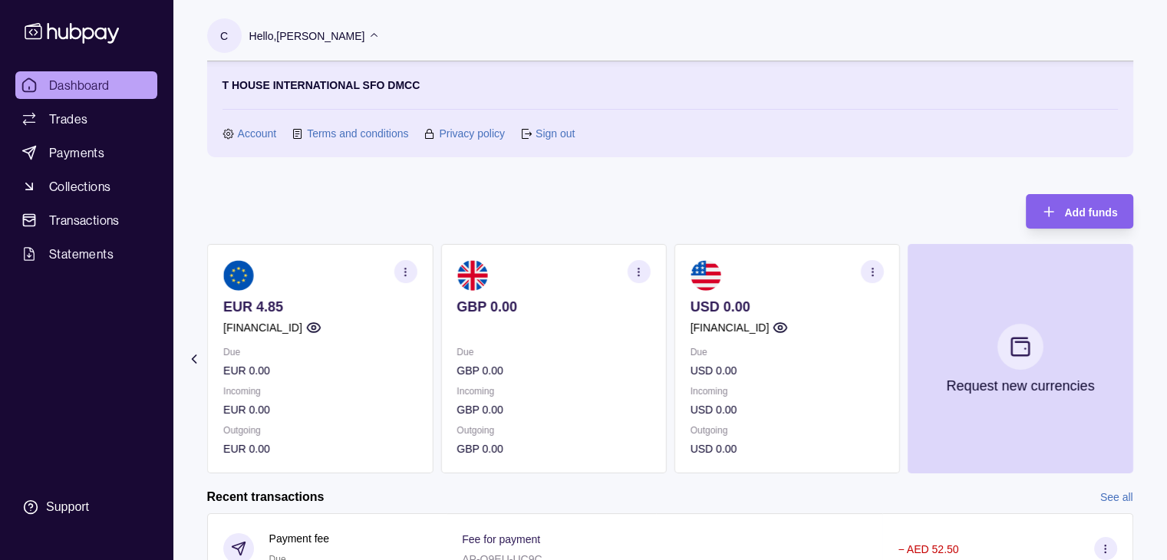
click at [380, 38] on icon at bounding box center [374, 36] width 12 height 12
